Goal: Task Accomplishment & Management: Complete application form

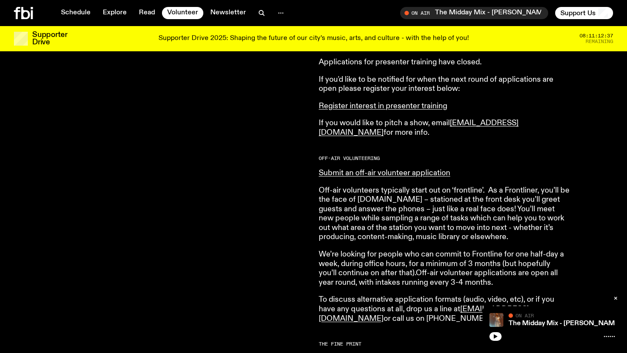
scroll to position [443, 0]
click at [426, 110] on link "Register interest in presenter training" at bounding box center [383, 106] width 128 height 8
click at [417, 174] on link "Submit an off-air volunteer application" at bounding box center [384, 173] width 131 height 8
click at [424, 173] on link "Submit an off-air volunteer application" at bounding box center [384, 173] width 131 height 8
click at [24, 12] on icon at bounding box center [25, 13] width 9 height 12
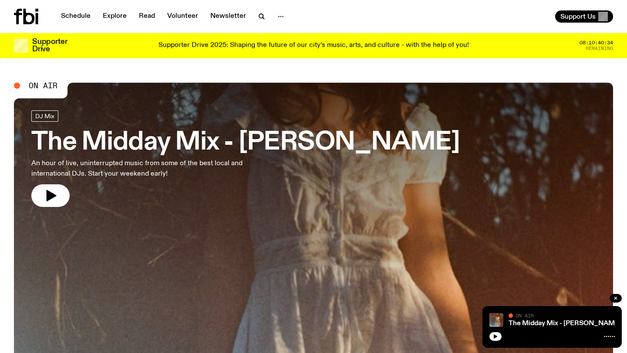
click at [538, 329] on div "The Midday Mix - Narainee On Air On Air" at bounding box center [551, 327] width 139 height 42
click at [563, 322] on link "The Midday Mix - Narainee" at bounding box center [564, 323] width 113 height 7
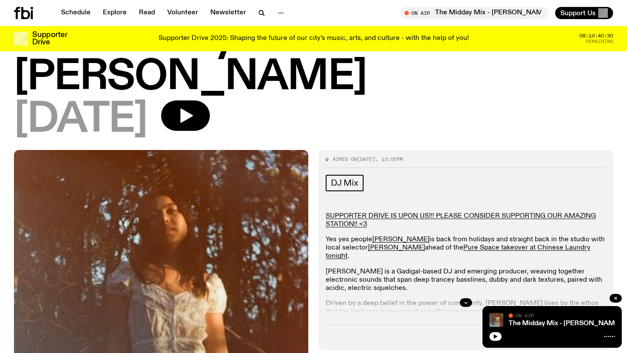
scroll to position [57, 0]
click at [465, 303] on icon "button" at bounding box center [465, 303] width 3 height 1
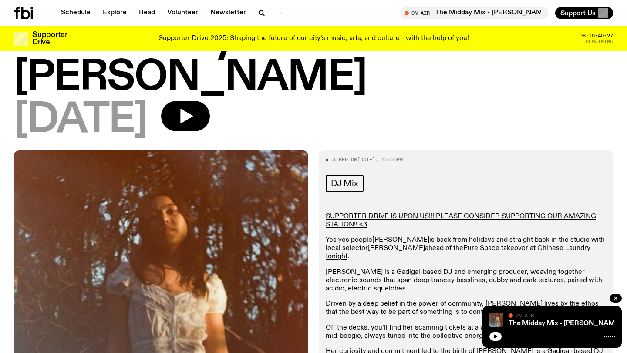
scroll to position [71, 0]
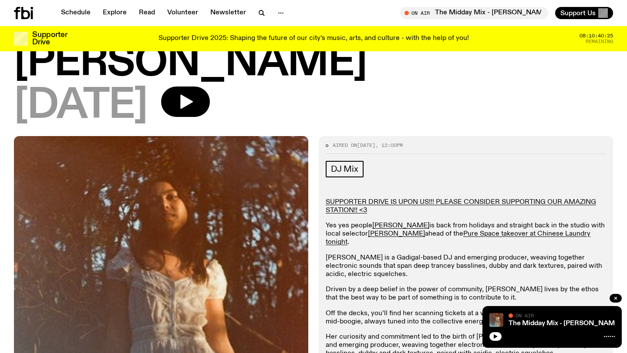
click at [13, 13] on div "Schedule Explore Read Volunteer Newsletter On Air The Midday Mix - Narainee Tun…" at bounding box center [313, 13] width 627 height 26
click at [24, 12] on icon at bounding box center [25, 13] width 9 height 12
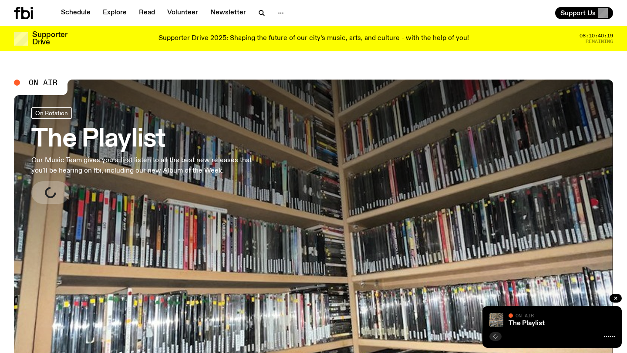
scroll to position [17, 0]
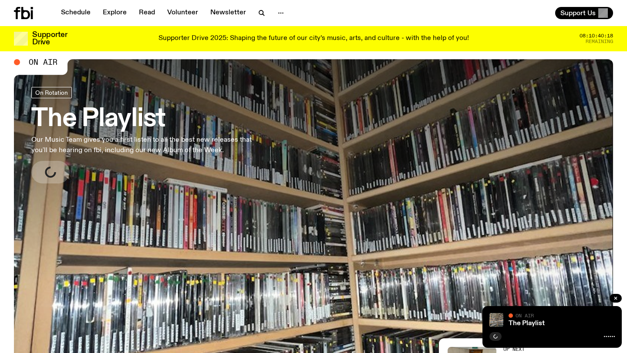
click at [246, 182] on link "The Playlist Our Music Team gives you a first listen to all the best new releas…" at bounding box center [142, 135] width 223 height 97
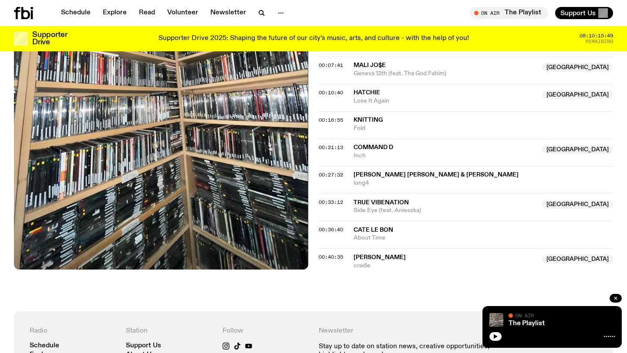
scroll to position [292, 0]
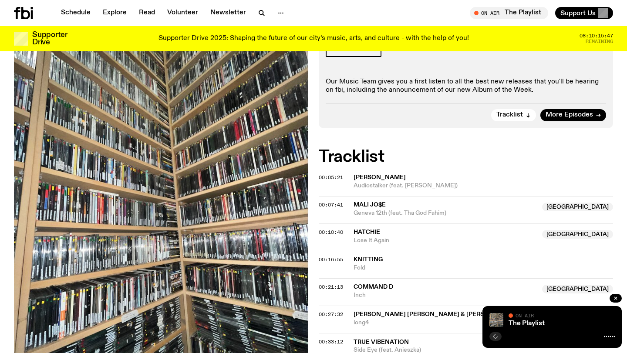
scroll to position [402, 0]
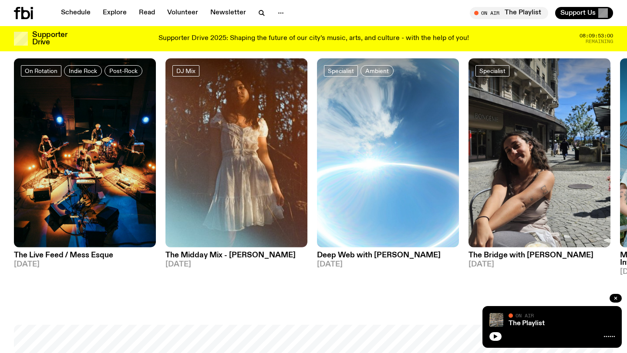
scroll to position [418, 0]
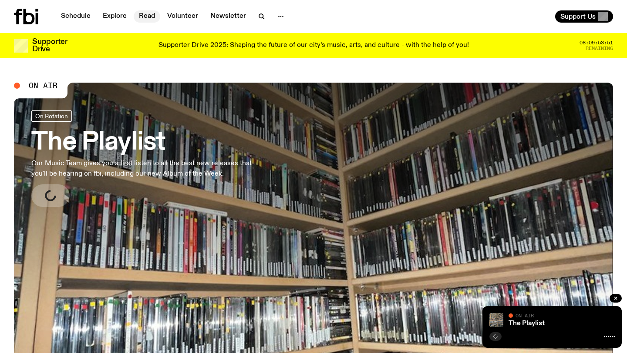
click at [148, 16] on link "Read" at bounding box center [147, 16] width 27 height 12
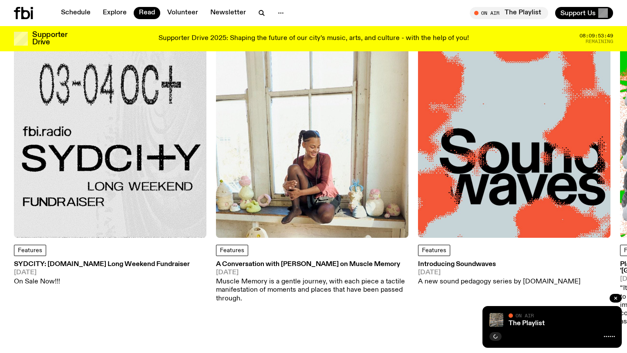
scroll to position [56, 0]
click at [144, 263] on h3 "SYDCITY: [DOMAIN_NAME] Long Weekend Fundraiser" at bounding box center [102, 265] width 176 height 7
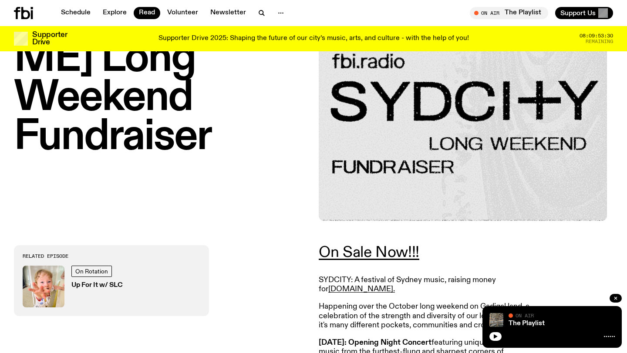
scroll to position [192, 0]
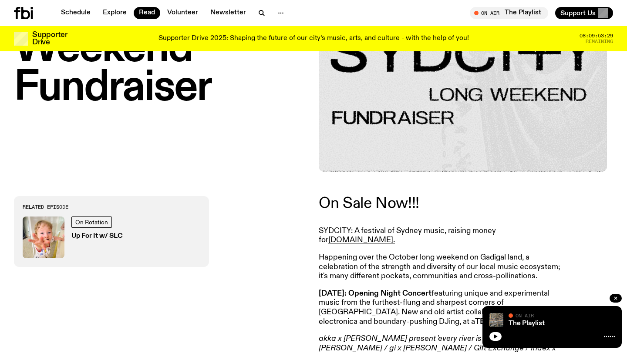
click at [395, 205] on link "On Sale Now!!!" at bounding box center [369, 204] width 101 height 16
